Goal: Transaction & Acquisition: Download file/media

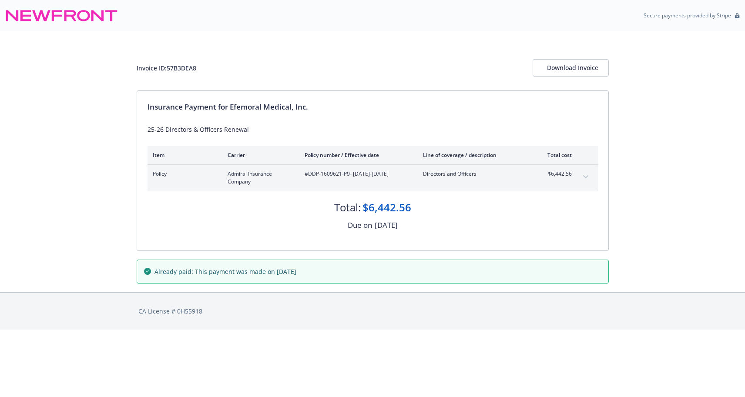
click at [561, 70] on div "Download Invoice" at bounding box center [570, 68] width 47 height 17
click at [561, 69] on div "Download Invoice" at bounding box center [570, 68] width 47 height 17
